Goal: Information Seeking & Learning: Learn about a topic

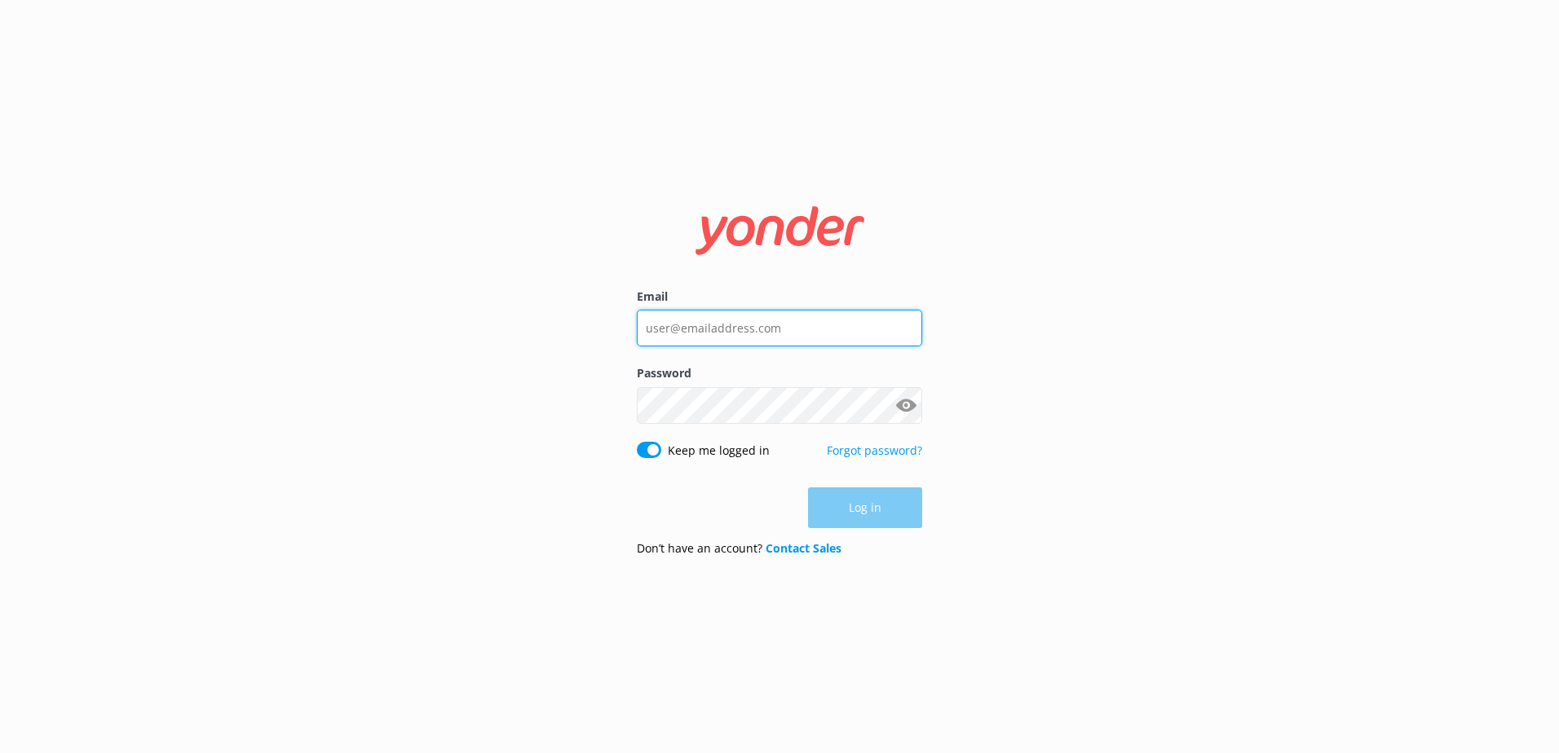
type input "[EMAIL_ADDRESS][DOMAIN_NAME]"
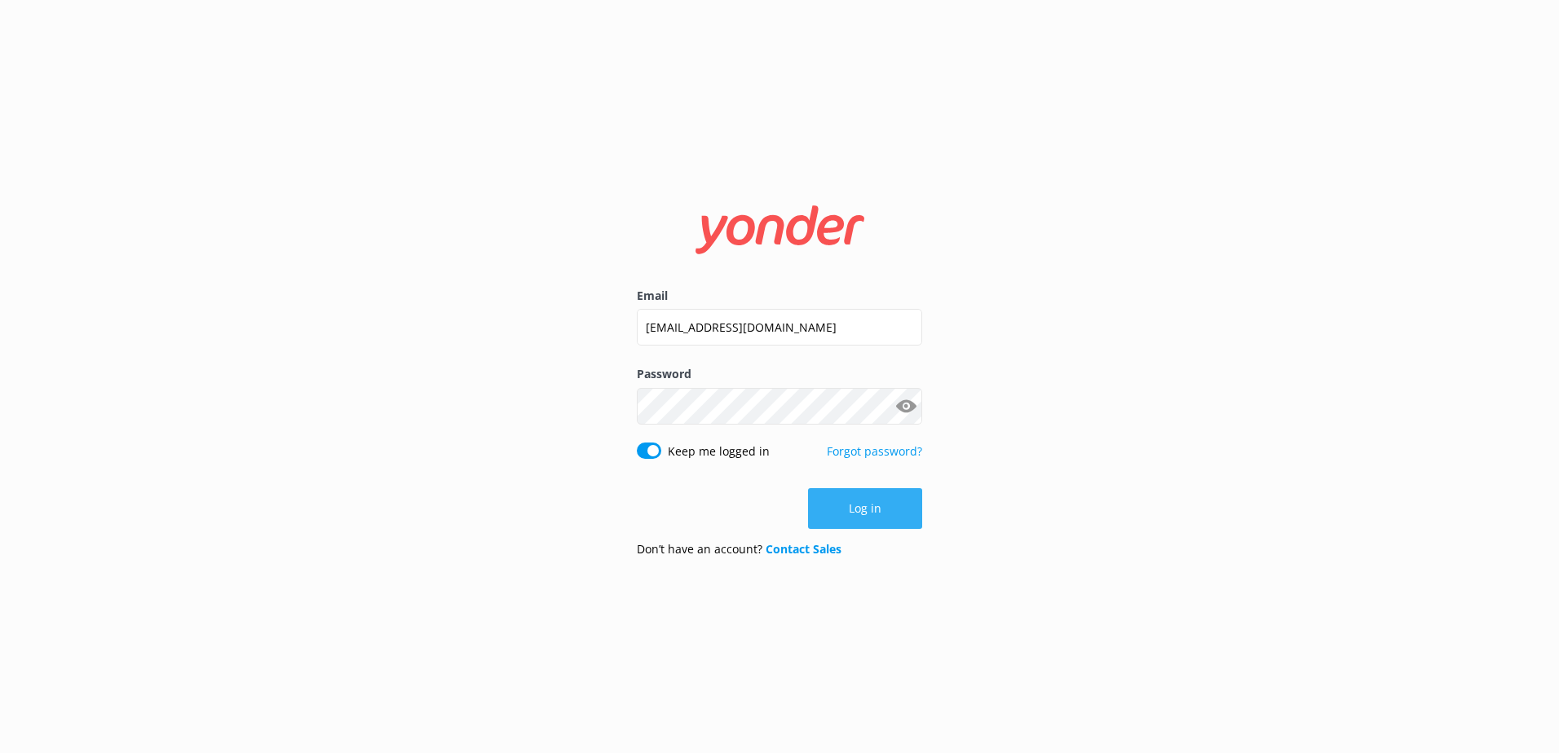
drag, startPoint x: 829, startPoint y: 509, endPoint x: 853, endPoint y: 502, distance: 24.8
click at [830, 509] on div "Log in" at bounding box center [779, 508] width 285 height 41
click at [853, 502] on button "Log in" at bounding box center [865, 508] width 114 height 41
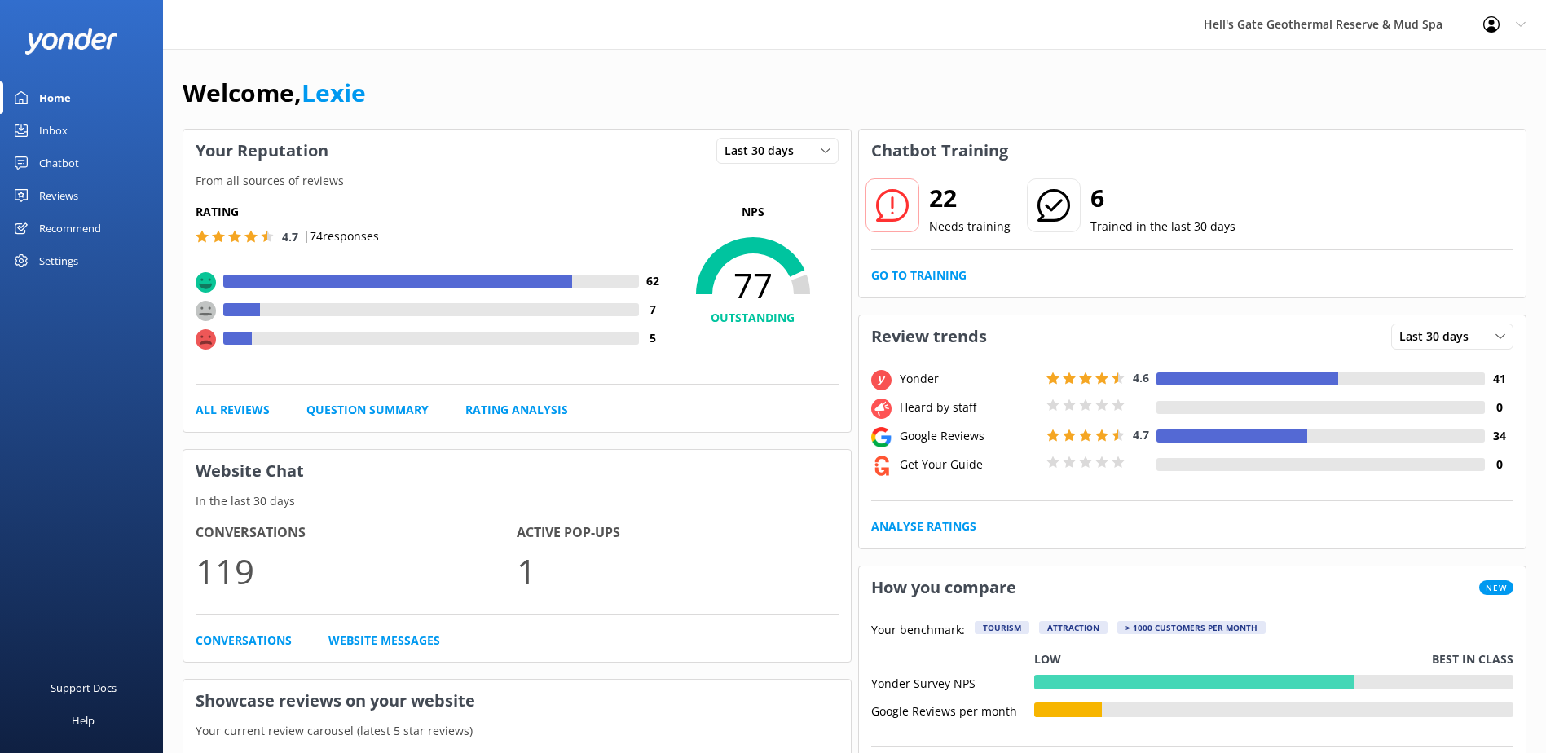
click at [44, 197] on div "Reviews" at bounding box center [58, 195] width 39 height 33
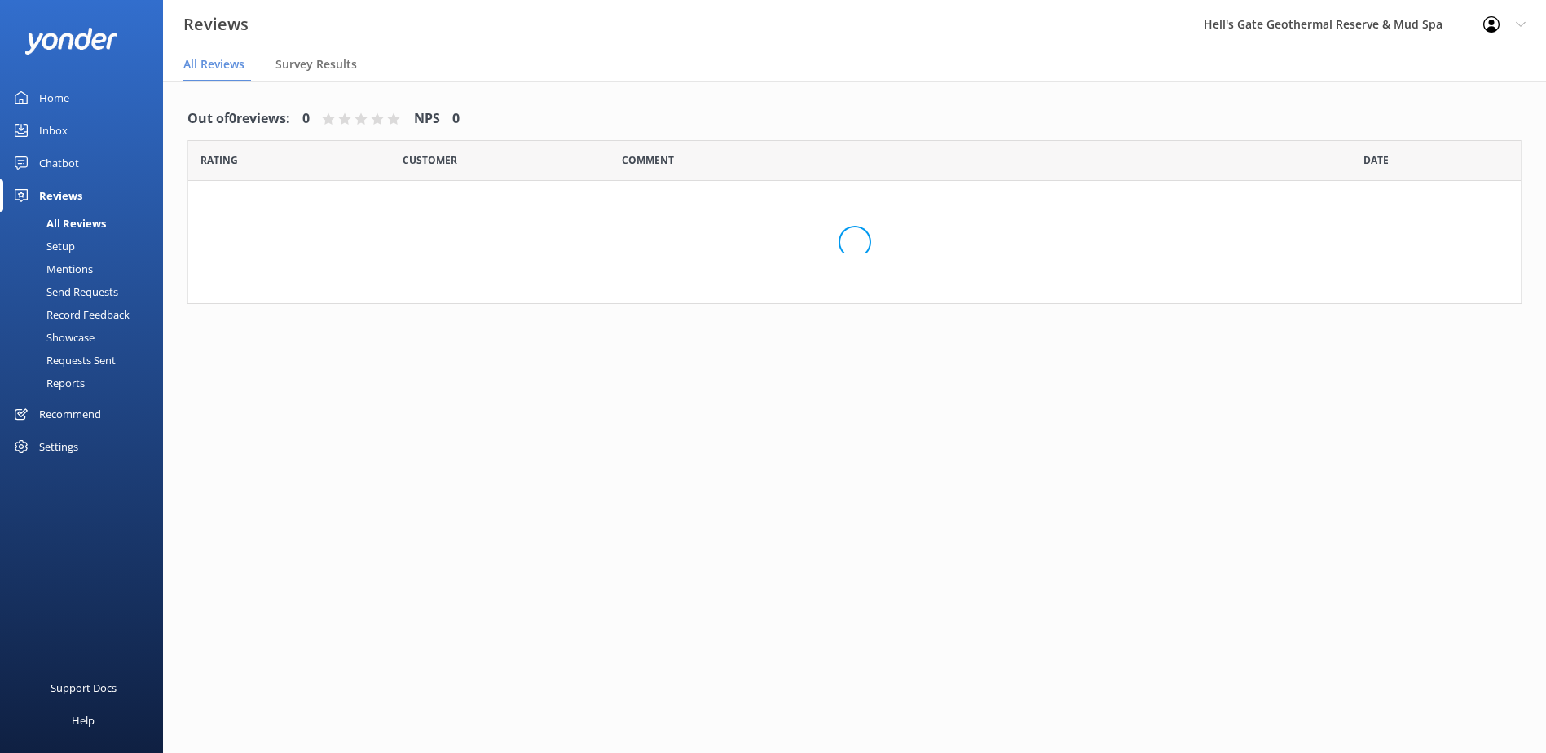
click at [80, 389] on div "Reports" at bounding box center [47, 383] width 75 height 23
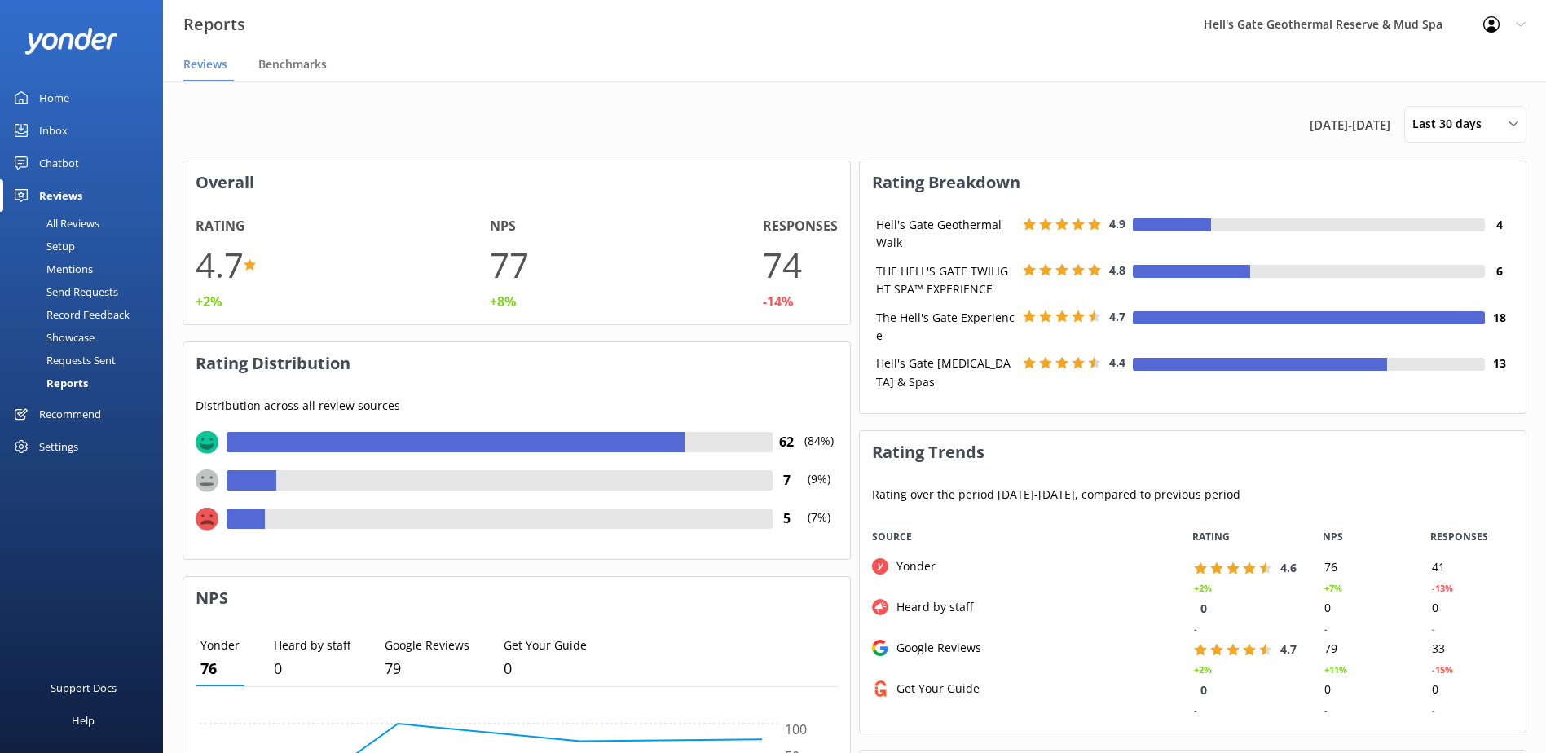
scroll to position [204, 654]
click at [1452, 133] on span "Last 30 days" at bounding box center [1452, 124] width 79 height 18
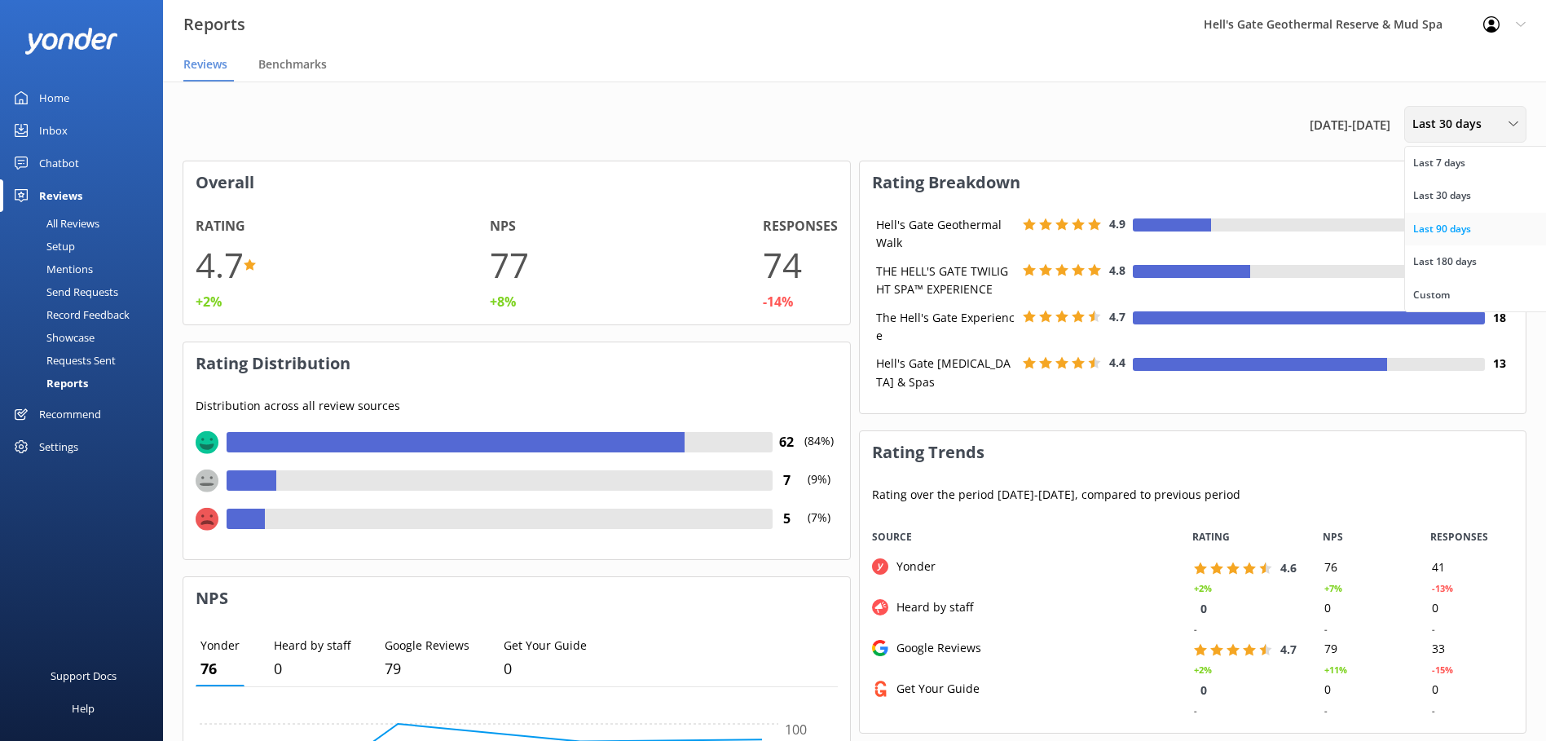
click at [1466, 233] on div "Last 90 days" at bounding box center [1442, 229] width 58 height 16
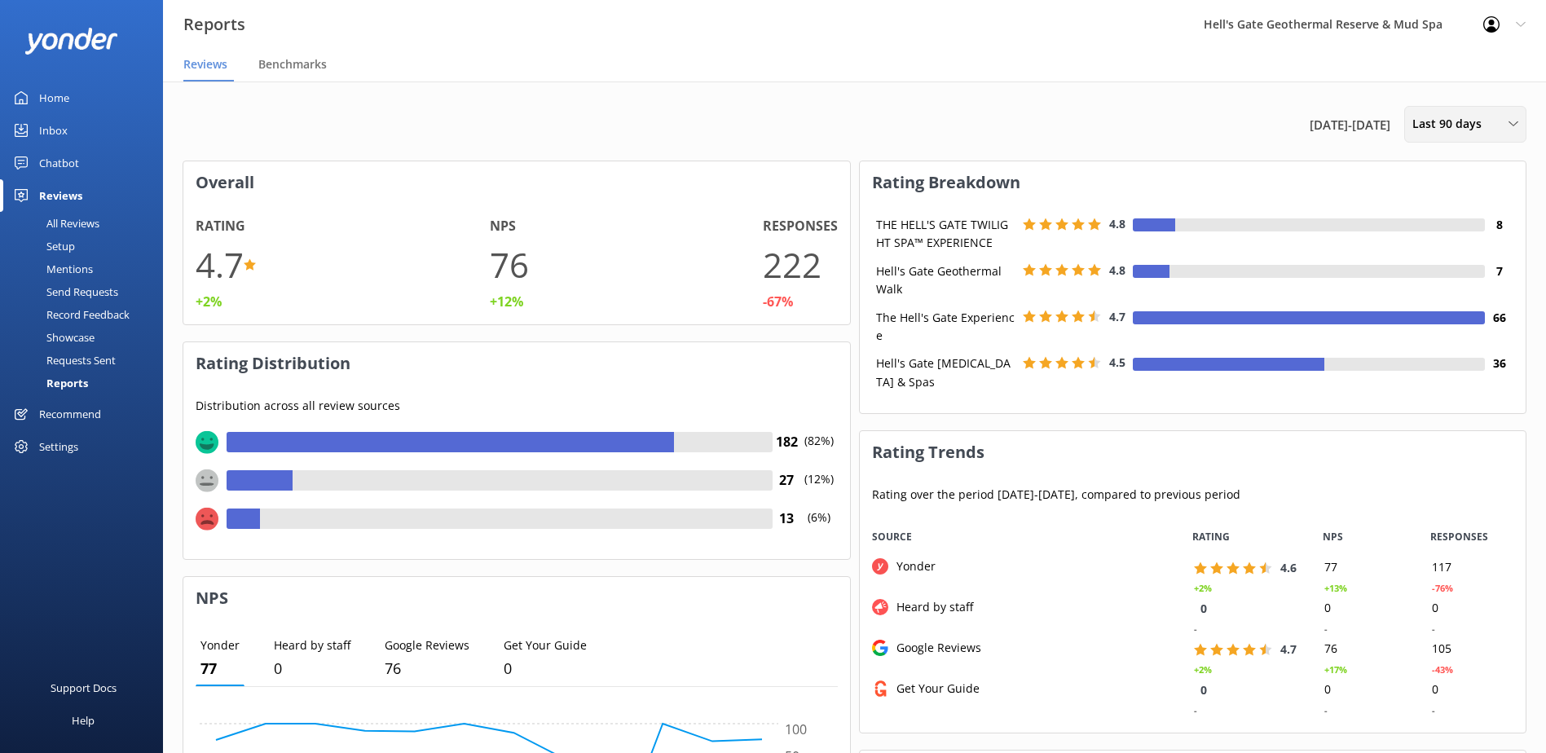
click at [1475, 119] on span "Last 90 days" at bounding box center [1452, 124] width 79 height 18
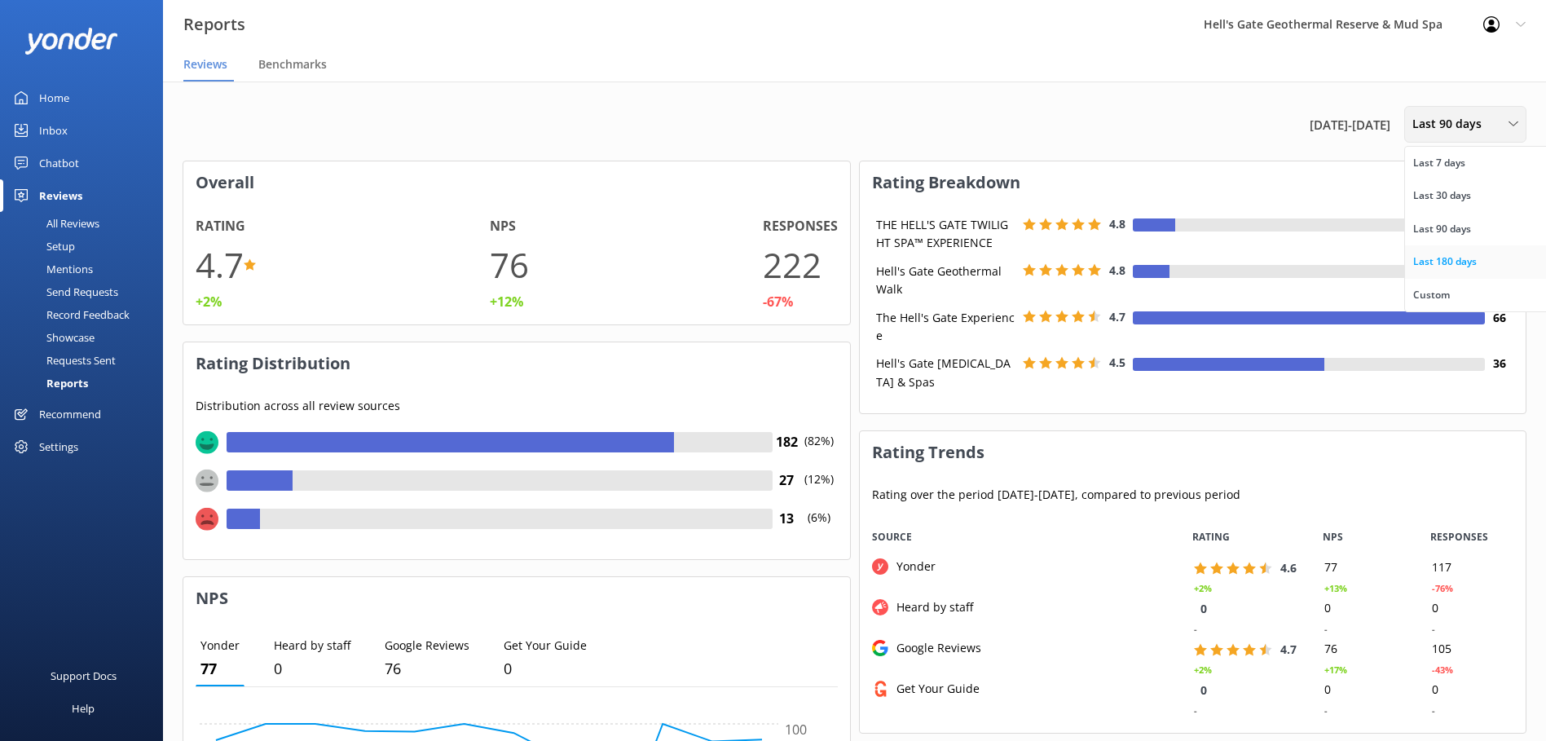
click at [1461, 255] on div "Last 180 days" at bounding box center [1445, 262] width 64 height 16
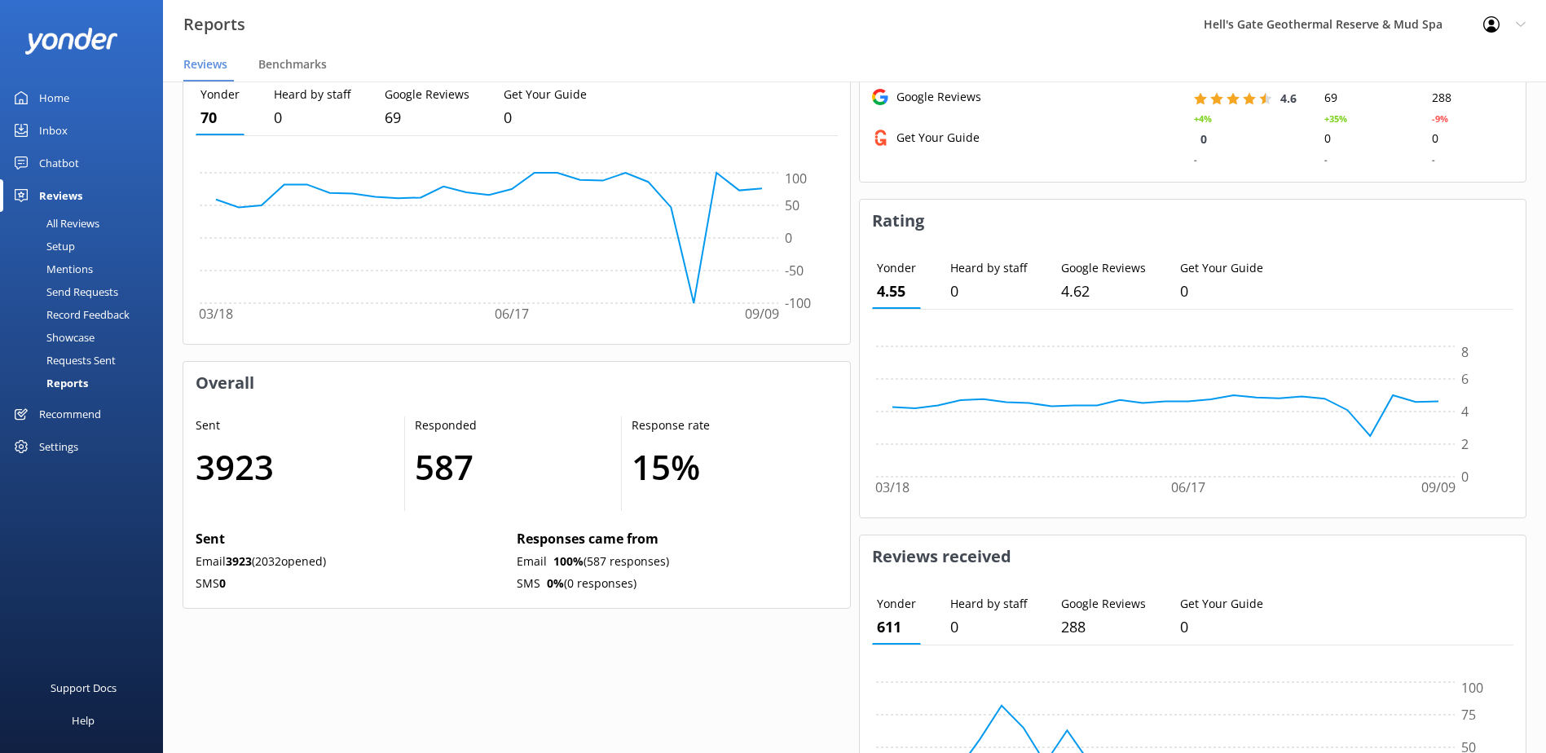
scroll to position [538, 0]
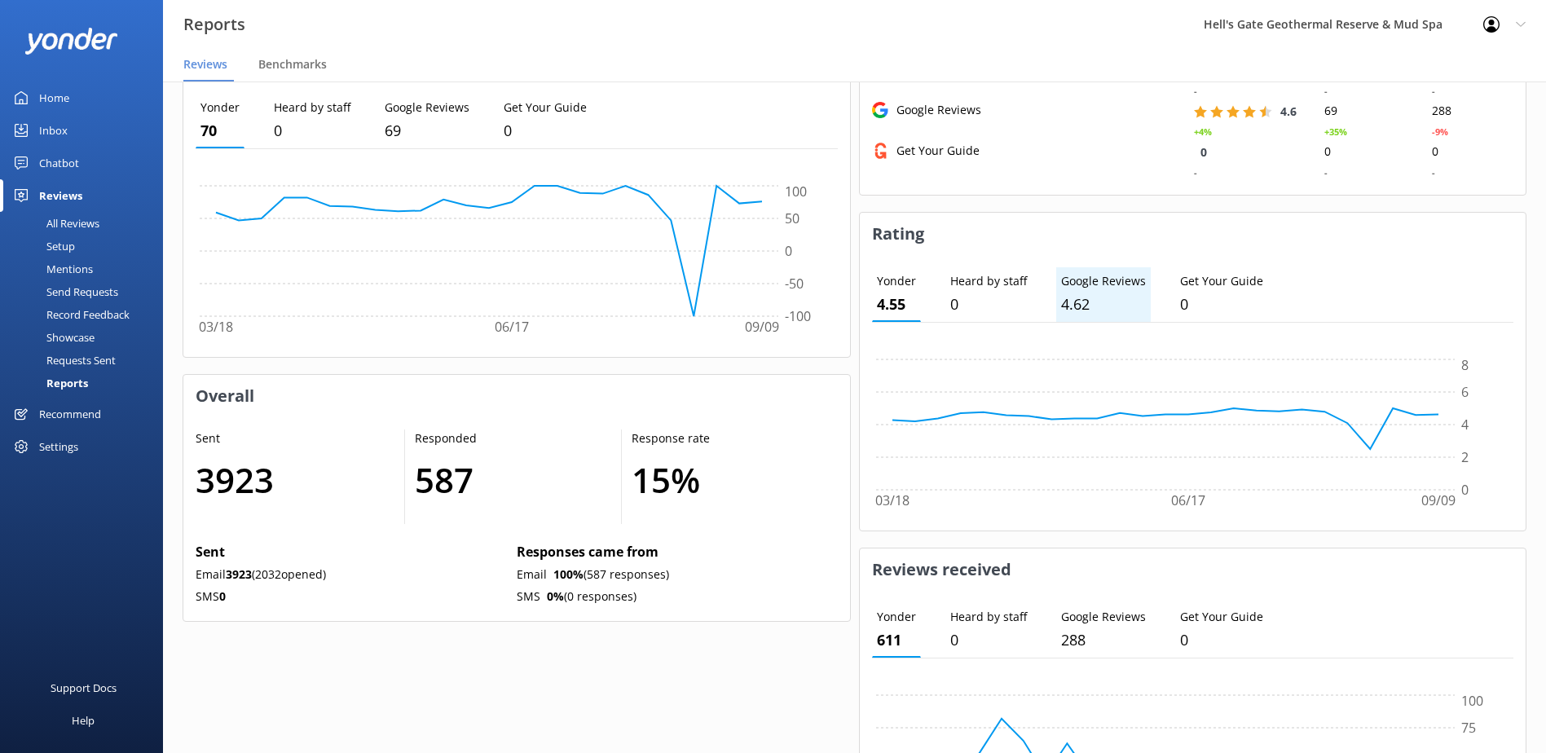
click at [1082, 304] on p "4.62" at bounding box center [1103, 305] width 85 height 24
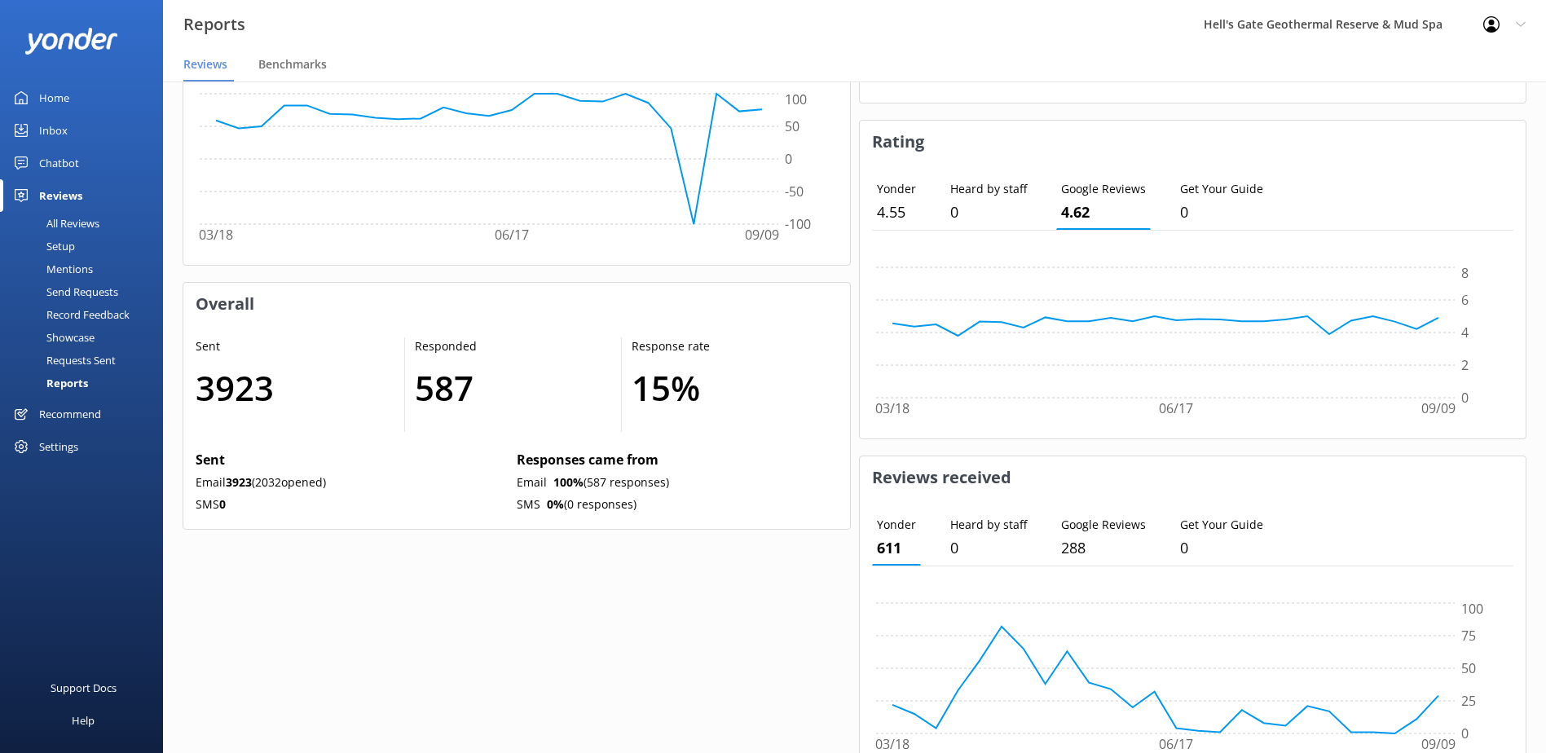
scroll to position [701, 0]
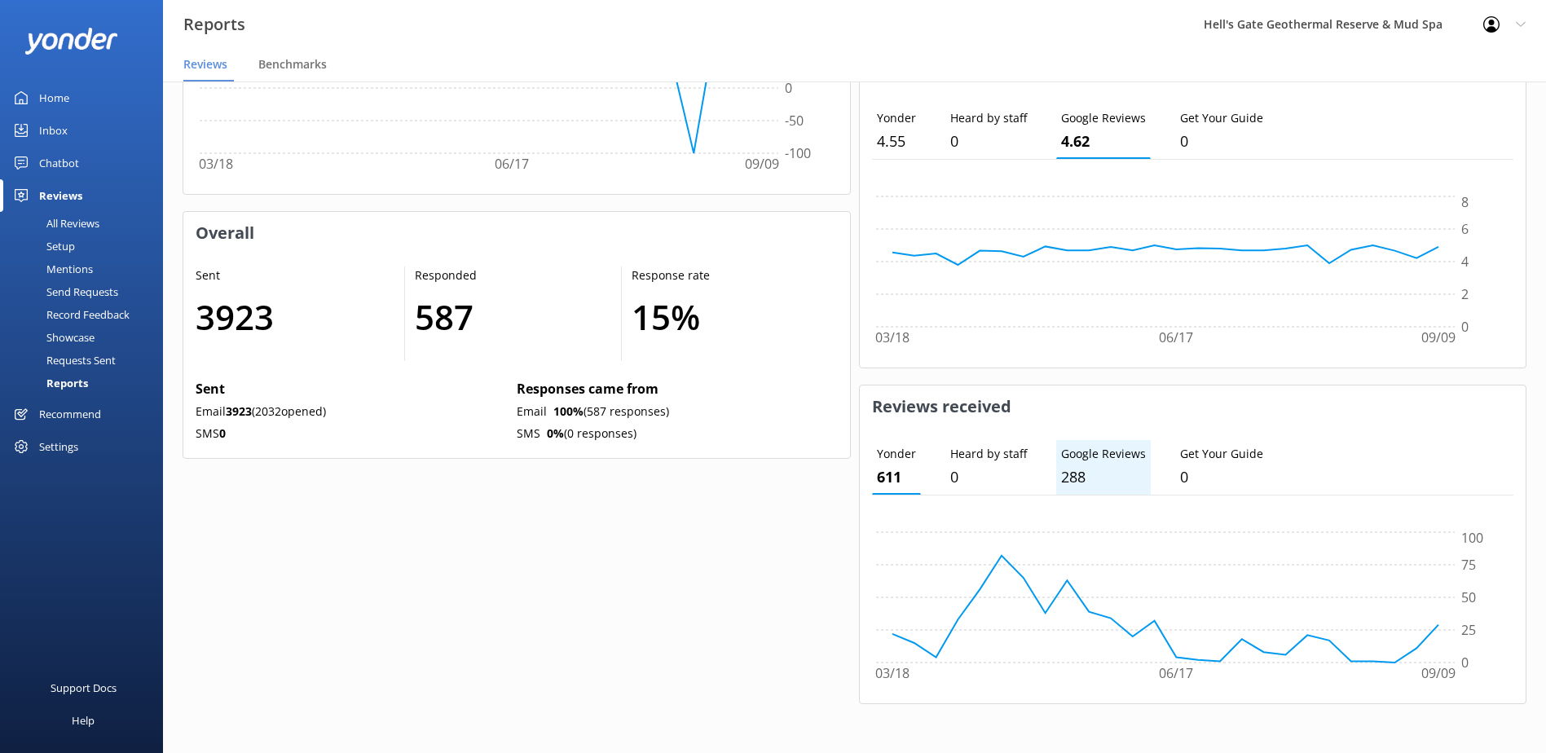
click at [1136, 475] on p "288" at bounding box center [1103, 477] width 85 height 24
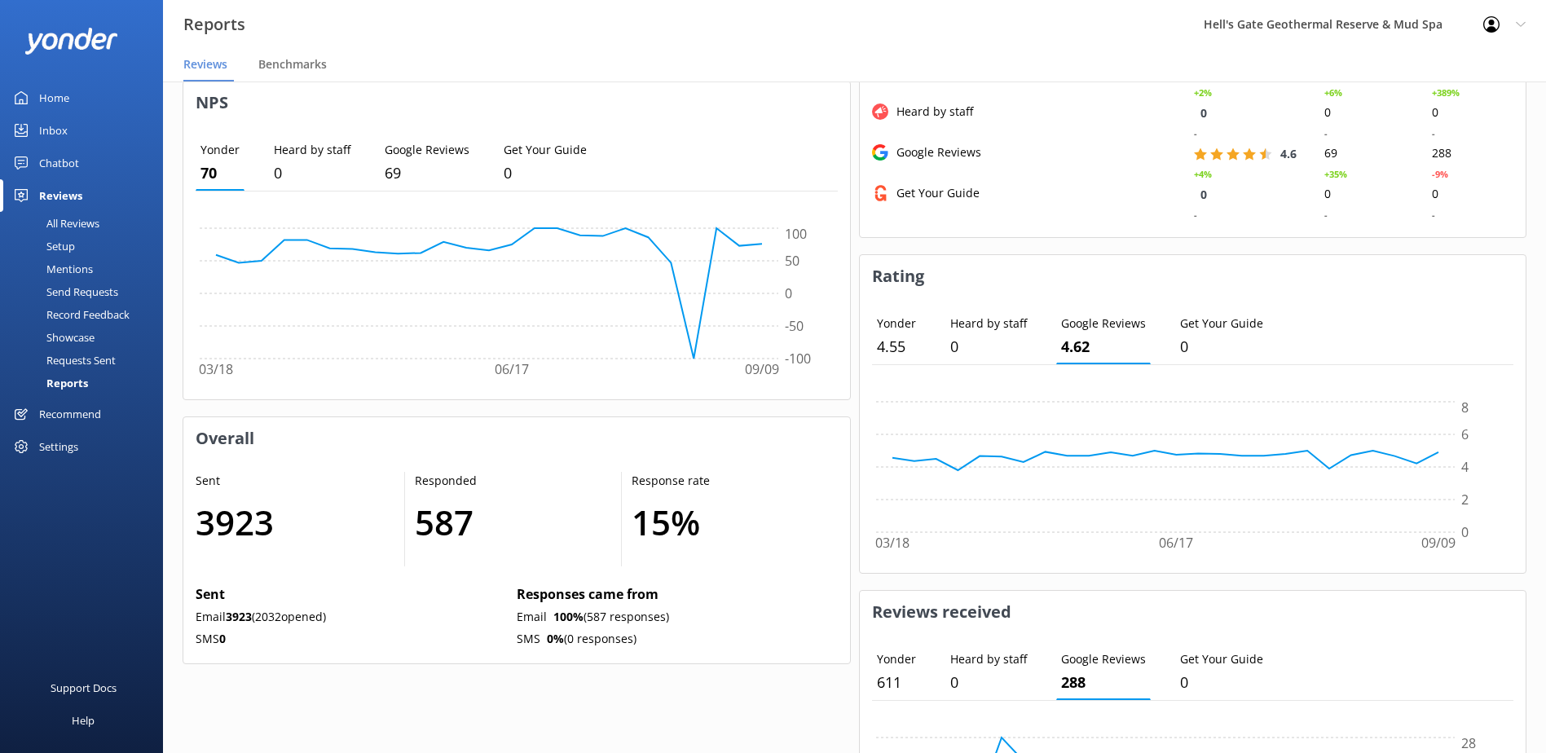
scroll to position [620, 0]
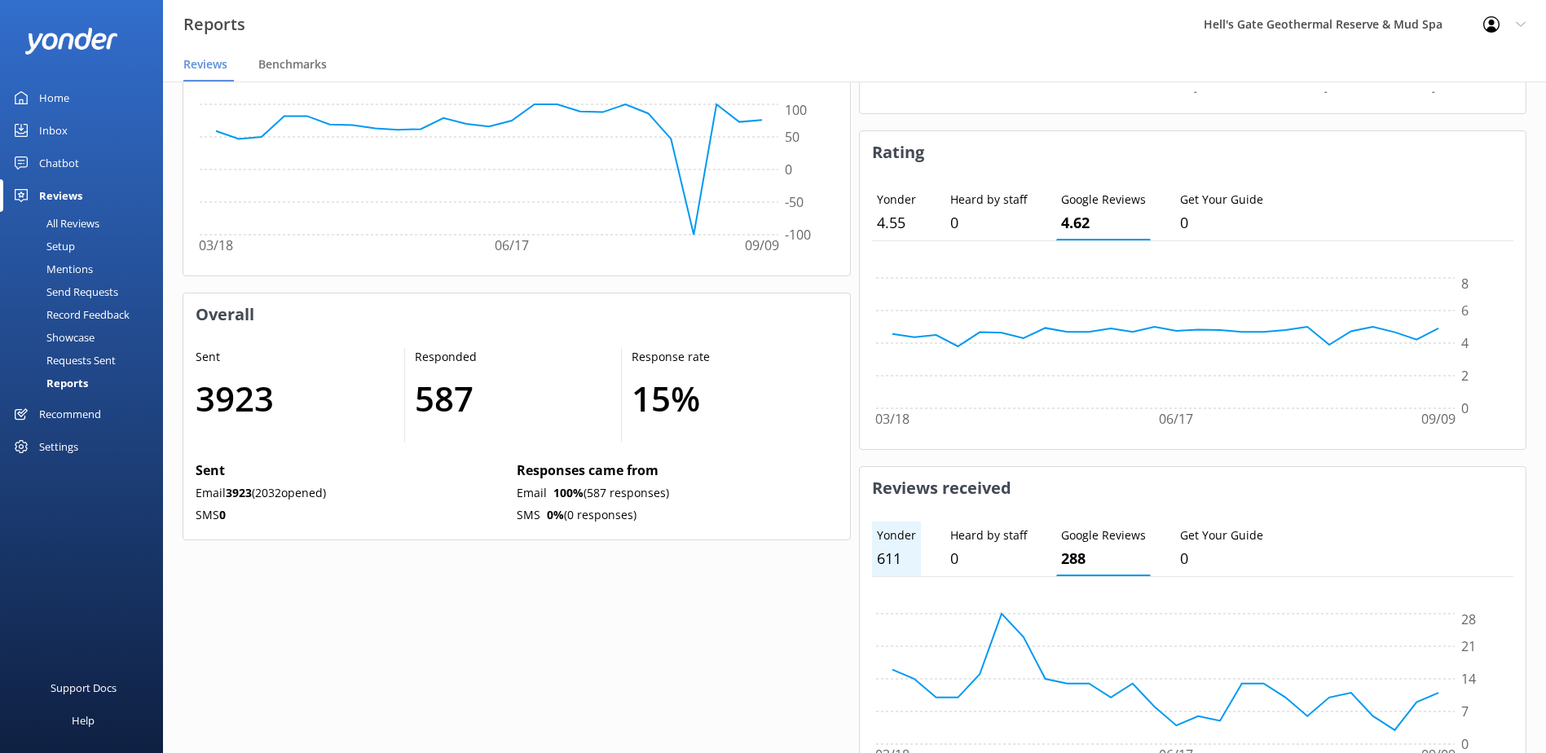
click at [900, 555] on p "611" at bounding box center [896, 559] width 39 height 24
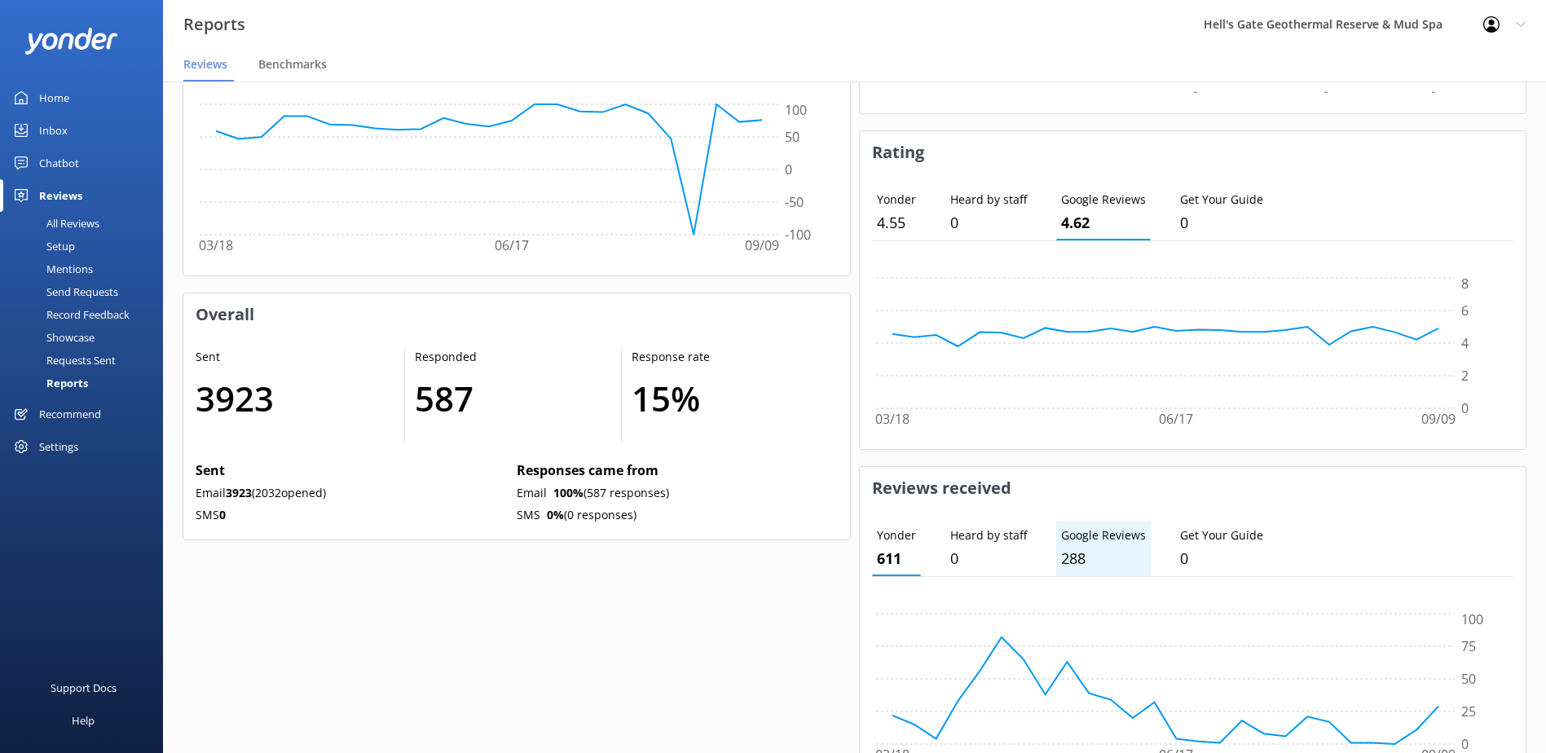
click at [1083, 558] on p "288" at bounding box center [1103, 559] width 85 height 24
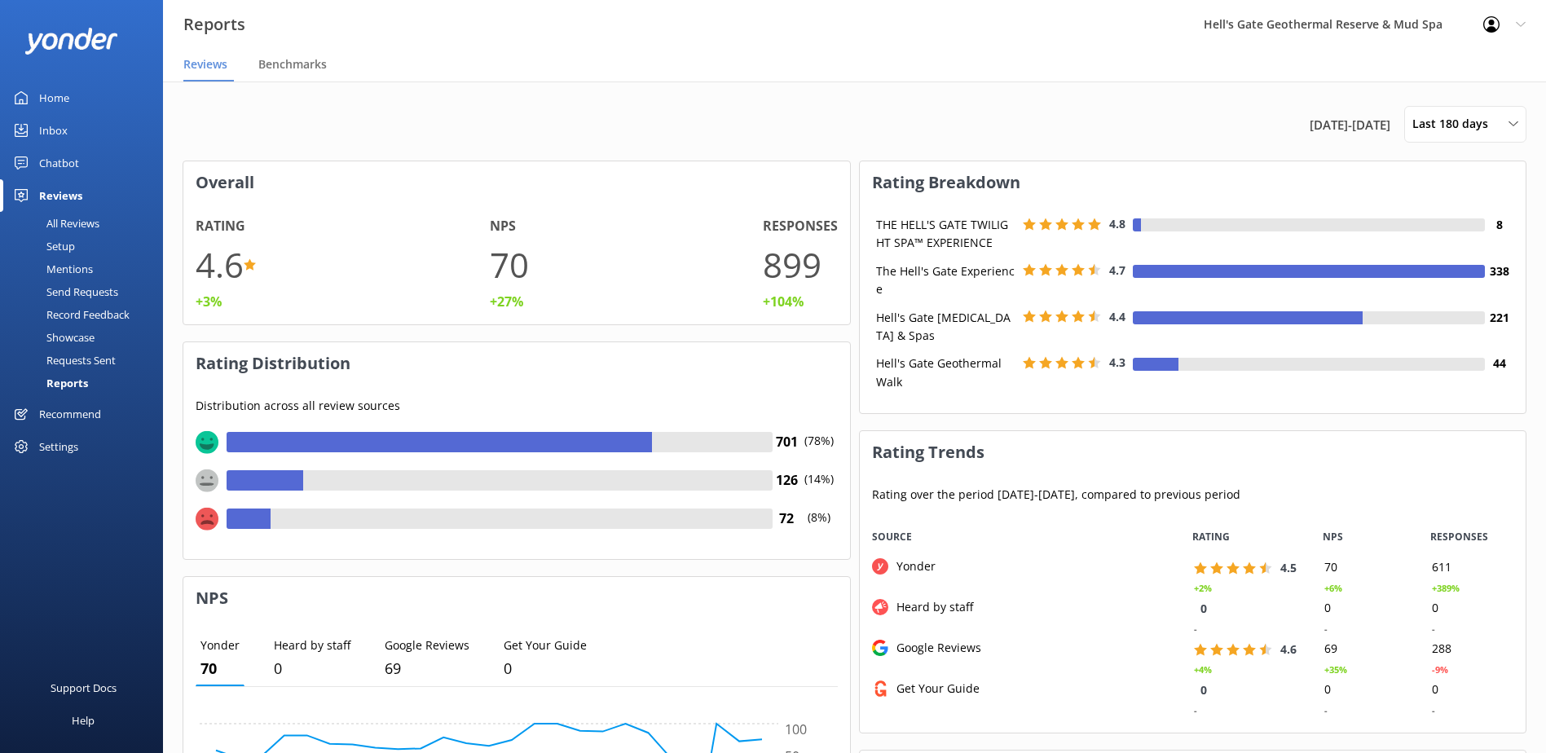
scroll to position [204, 654]
